Goal: Transaction & Acquisition: Book appointment/travel/reservation

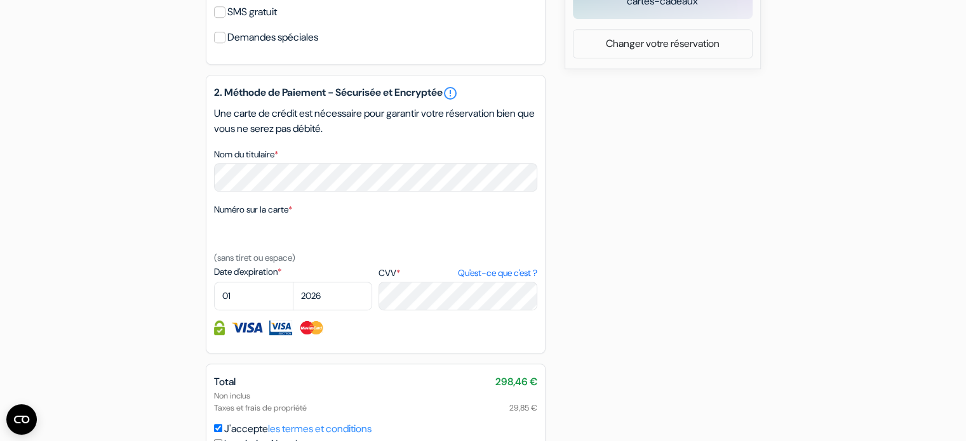
scroll to position [705, 0]
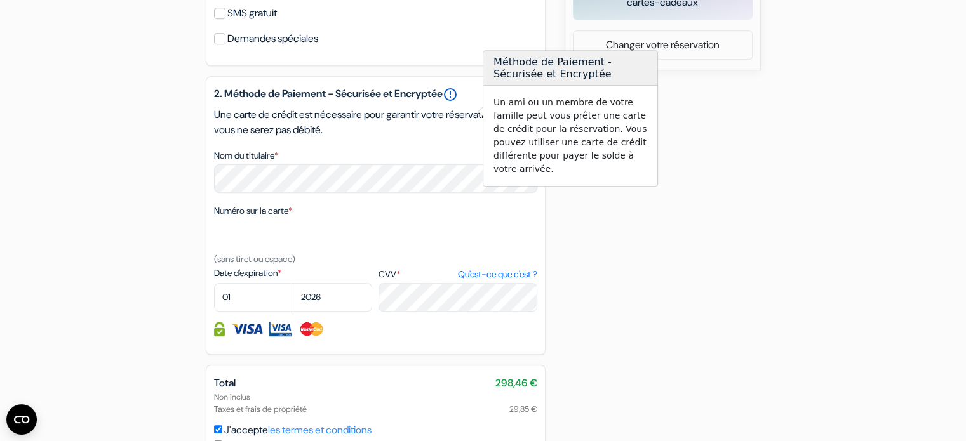
click at [458, 102] on link "error_outline" at bounding box center [450, 94] width 15 height 15
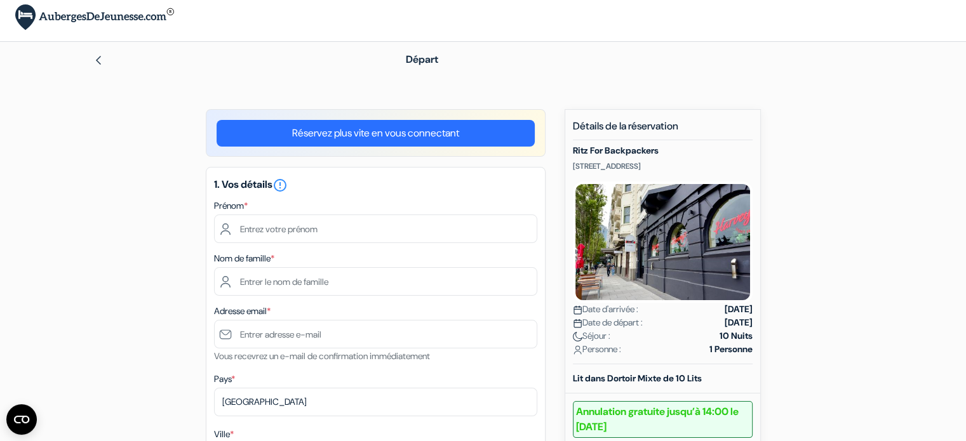
scroll to position [0, 0]
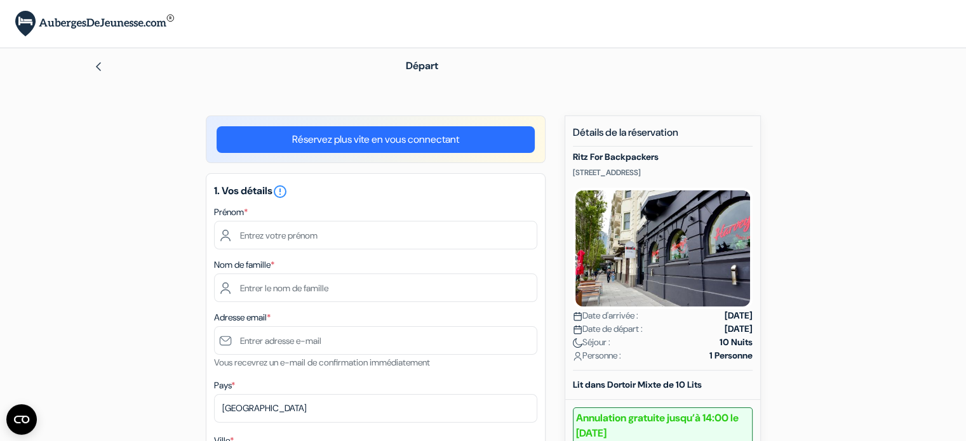
click at [463, 139] on link "Réservez plus vite en vous connectant" at bounding box center [376, 139] width 318 height 27
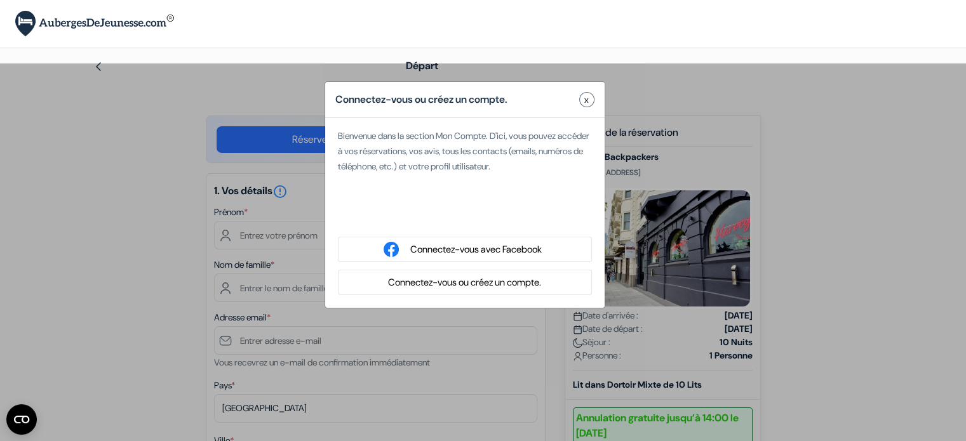
type input "Leo"
type input "Defaut"
type input "[EMAIL_ADDRESS][DOMAIN_NAME]"
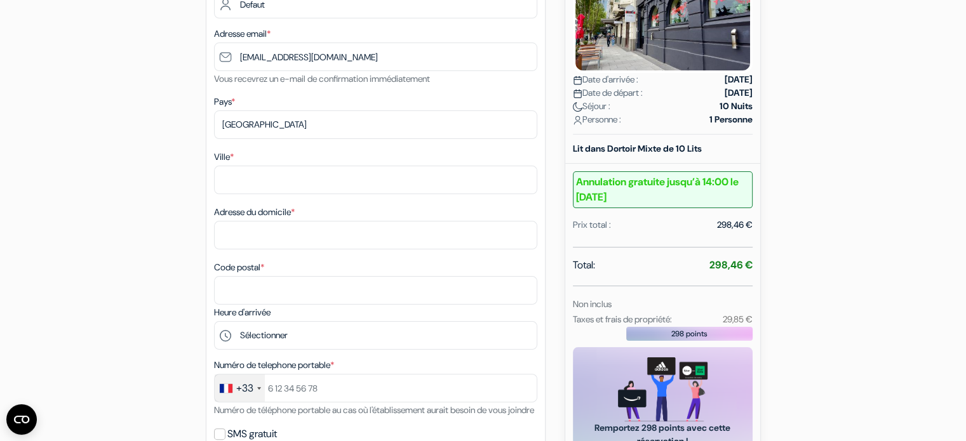
scroll to position [238, 0]
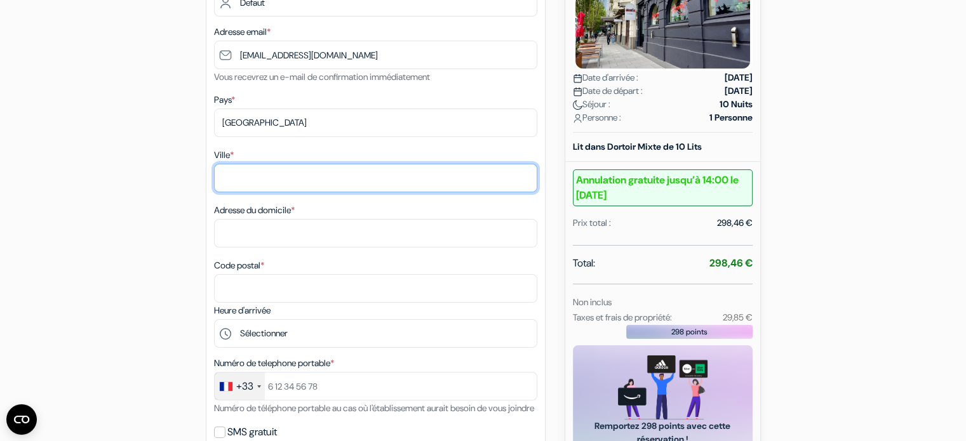
click at [398, 185] on input "Ville *" at bounding box center [375, 178] width 323 height 29
type input "treban"
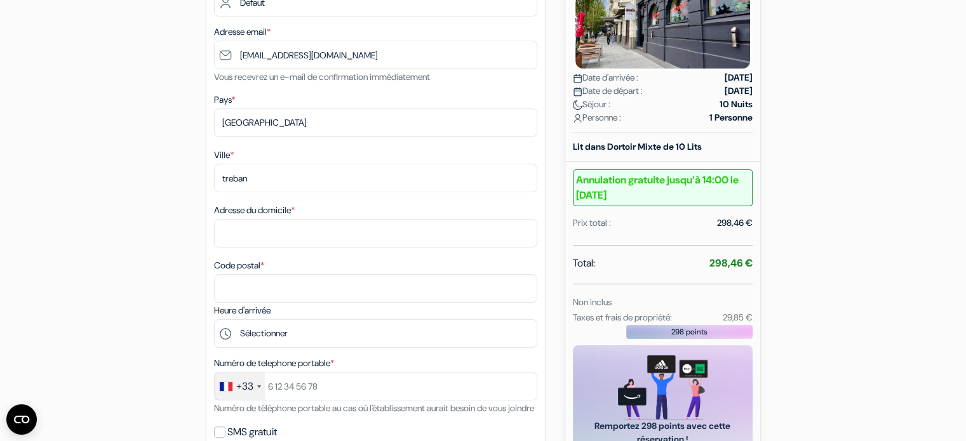
type input "Defaut"
type input "Leo"
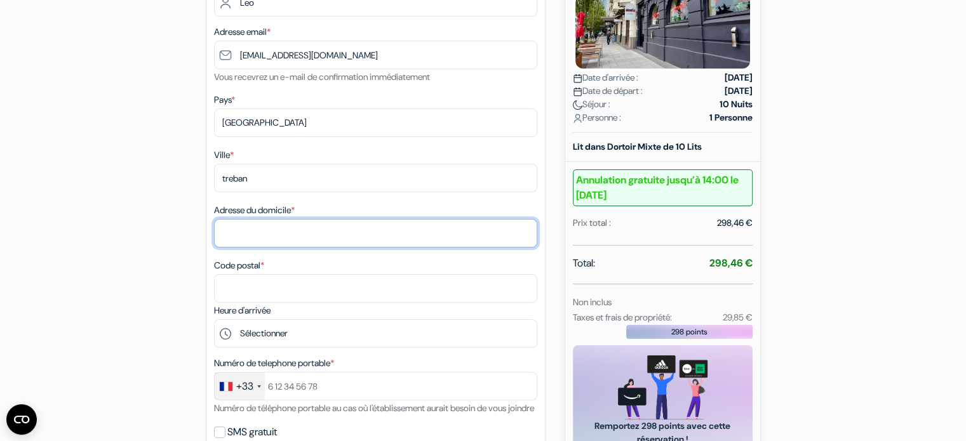
type input "1370 route de tronget"
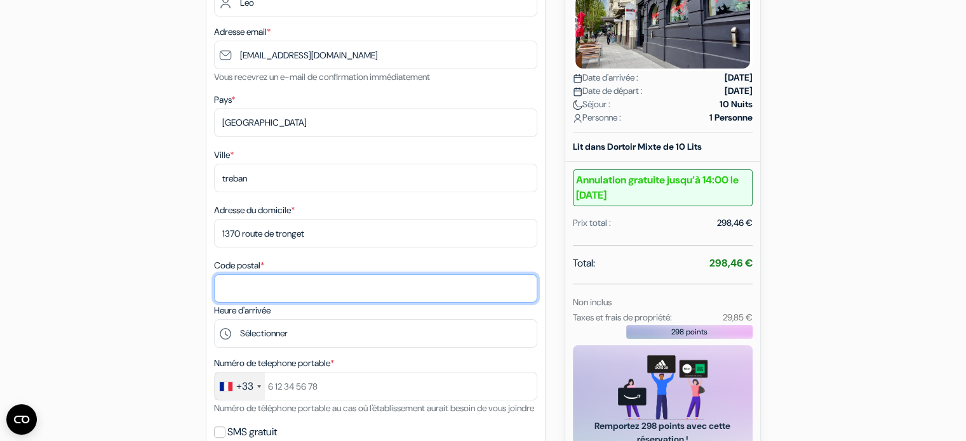
type input "03240"
type input "0786743392"
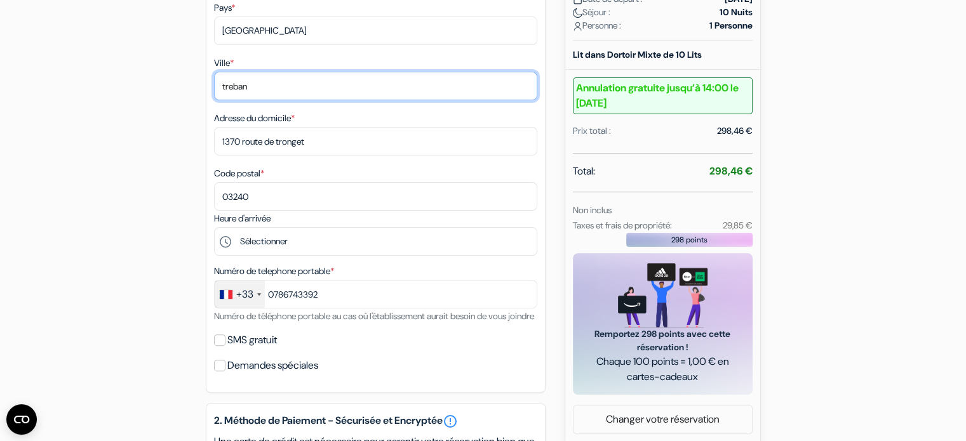
scroll to position [330, 0]
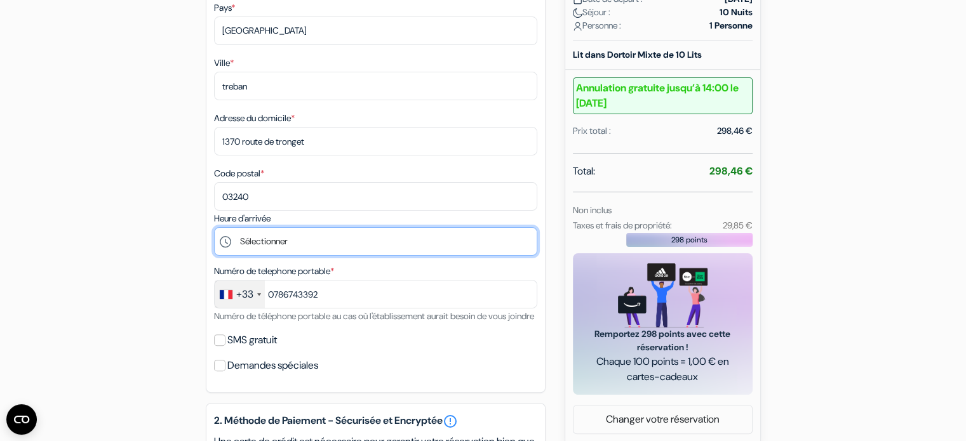
click at [293, 246] on select "Sélectionner 14:00 15:00 16:00 17:00 18:00 19:00 20:00 21:00 22:00" at bounding box center [375, 241] width 323 height 29
select select "21"
click at [214, 229] on select "Sélectionner 14:00 15:00 16:00 17:00 18:00 19:00 20:00 21:00 22:00" at bounding box center [375, 241] width 323 height 29
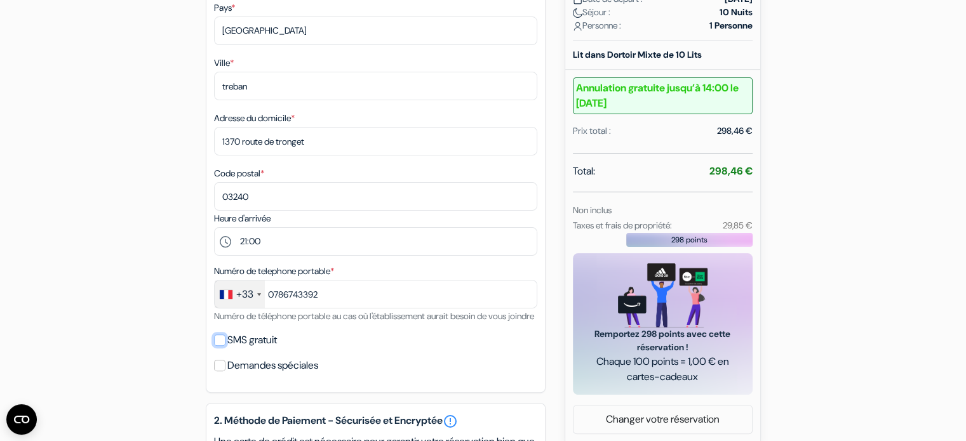
click at [218, 346] on input "SMS gratuit" at bounding box center [219, 340] width 11 height 11
checkbox input "true"
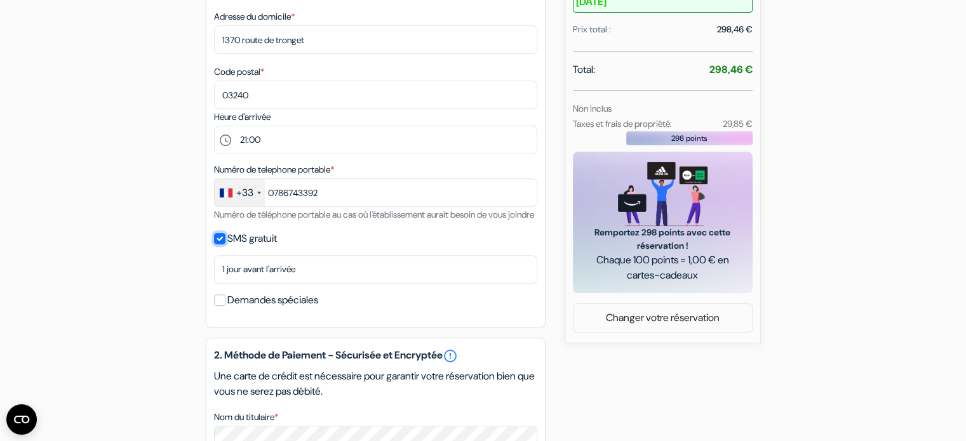
scroll to position [432, 0]
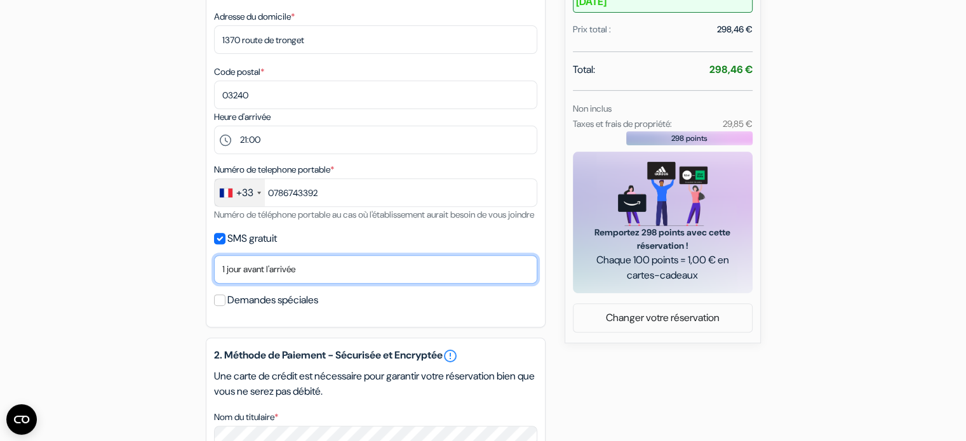
click at [265, 282] on select "Non merci Maintenant Le jour de votre arrivée 1 jour avant l'arrivée 2 jours av…" at bounding box center [375, 269] width 323 height 29
select select "7"
click at [214, 272] on select "Non merci Maintenant Le jour de votre arrivée 1 jour avant l'arrivée 2 jours av…" at bounding box center [375, 269] width 323 height 29
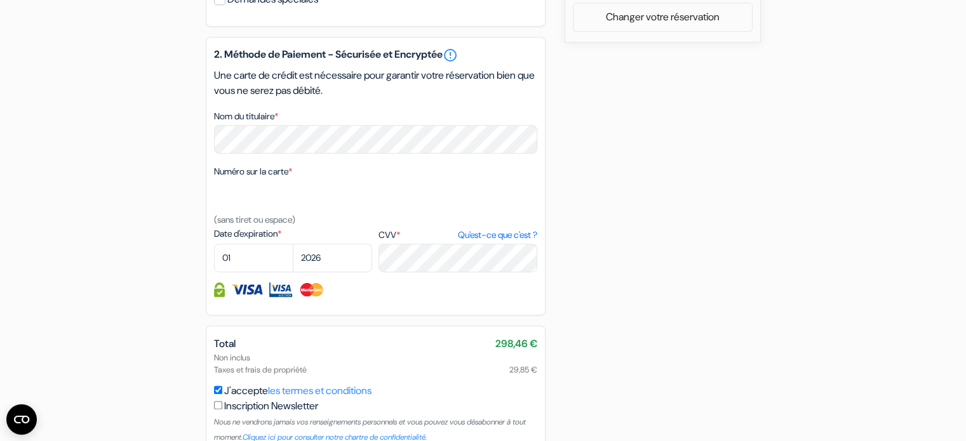
scroll to position [734, 0]
select select "11"
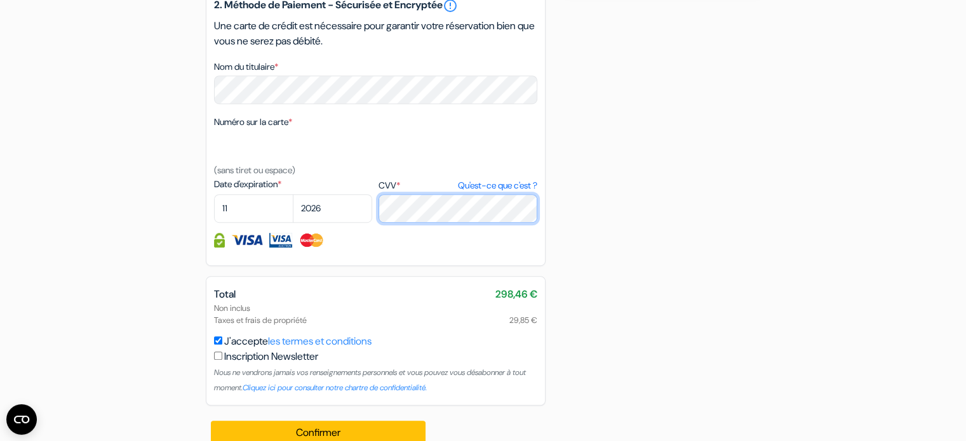
scroll to position [818, 0]
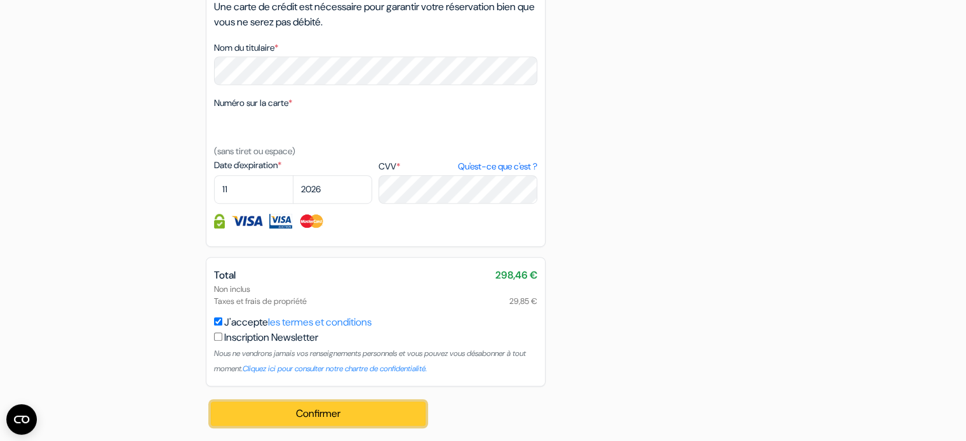
click at [390, 411] on button "Confirmer Loading..." at bounding box center [318, 414] width 215 height 24
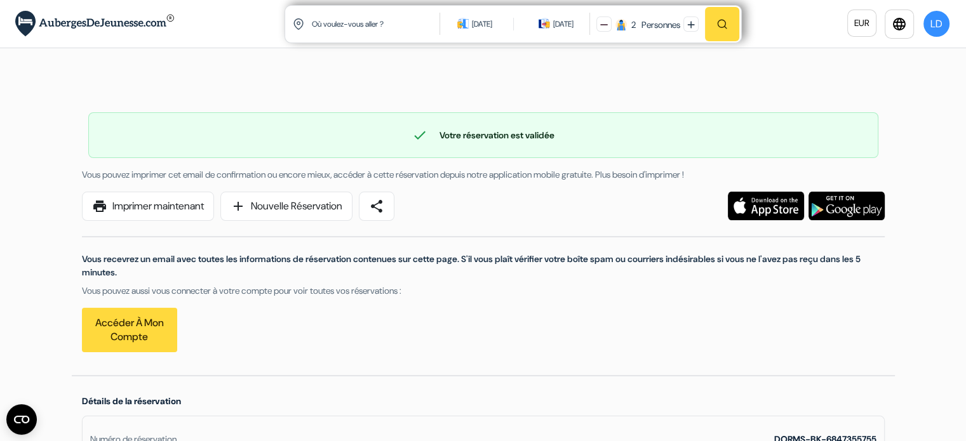
click at [869, 203] on img at bounding box center [846, 206] width 76 height 29
click at [446, 89] on div "check Votre réservation est validée Numéro de réservation: DORMS-BK-6847355755 …" at bounding box center [483, 226] width 823 height 298
